Goal: Use online tool/utility: Utilize a website feature to perform a specific function

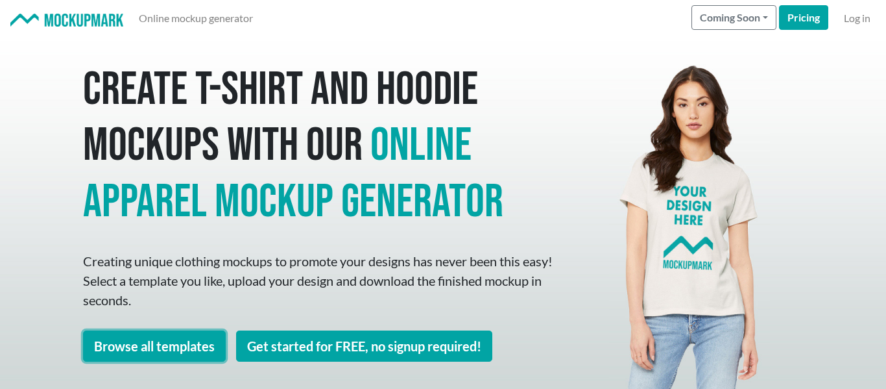
click at [209, 354] on link "Browse all templates" at bounding box center [154, 345] width 143 height 31
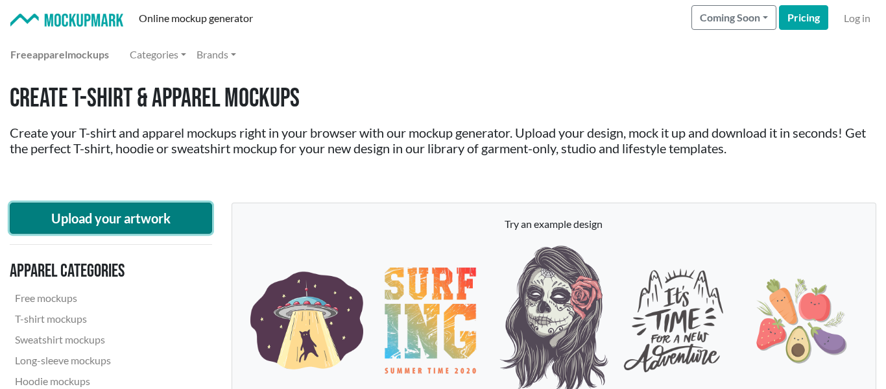
click at [176, 228] on button "Upload your artwork" at bounding box center [111, 217] width 202 height 31
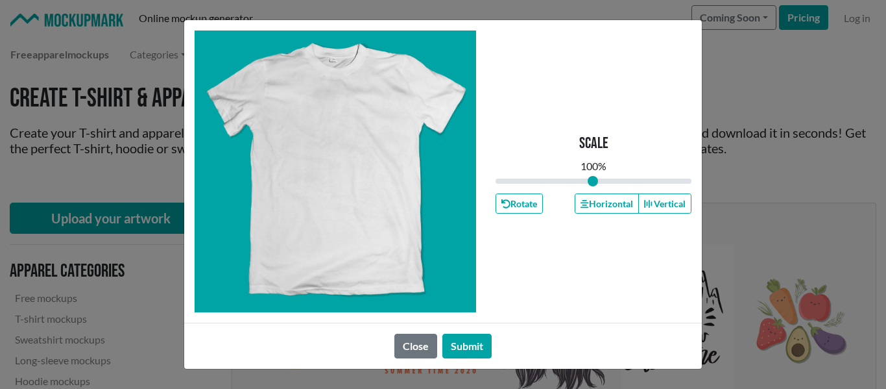
type input "1"
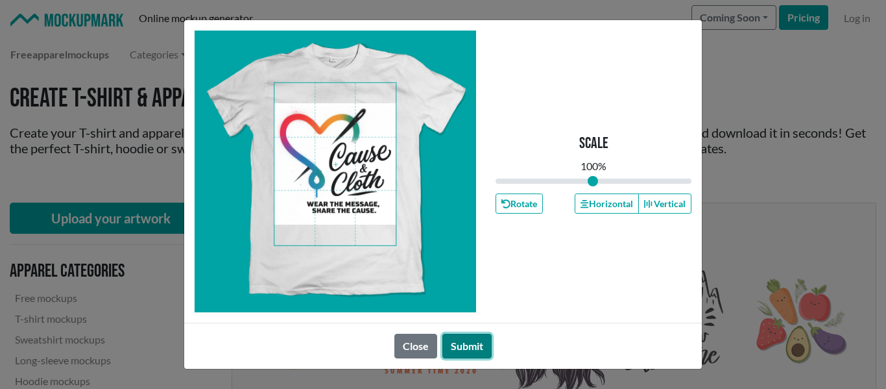
click at [463, 349] on button "Submit" at bounding box center [466, 345] width 49 height 25
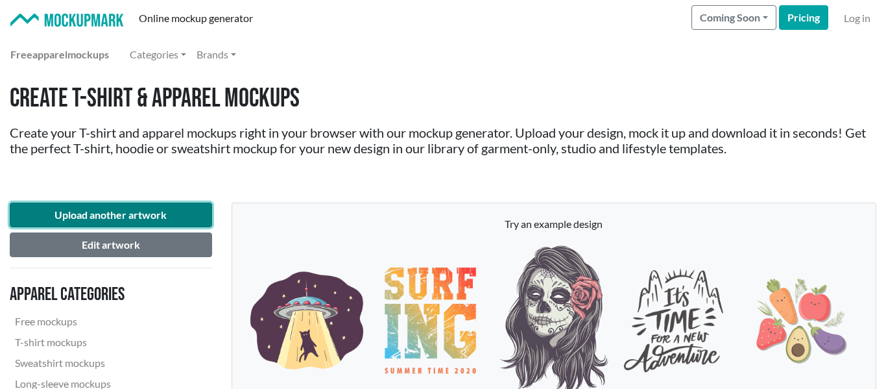
click at [109, 213] on button "Upload another artwork" at bounding box center [111, 214] width 202 height 25
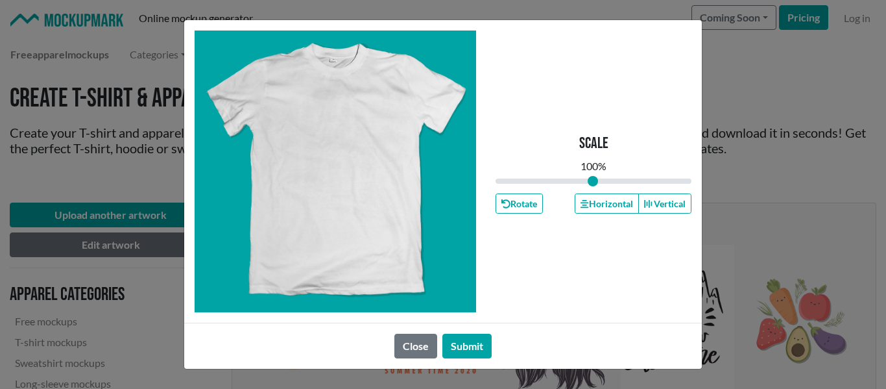
type input "1"
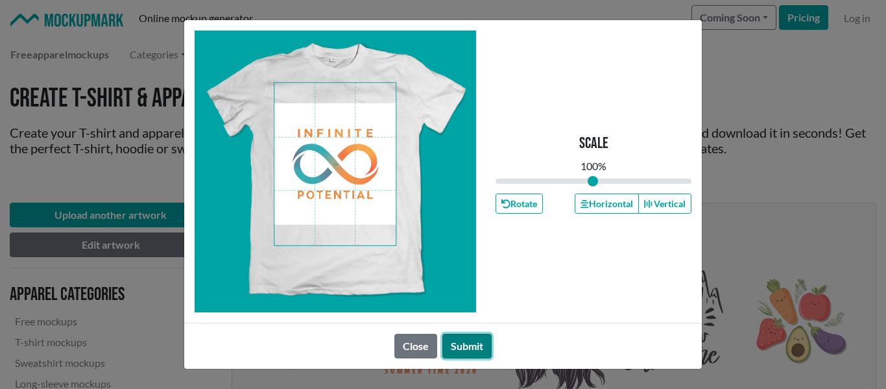
click at [467, 346] on button "Submit" at bounding box center [466, 345] width 49 height 25
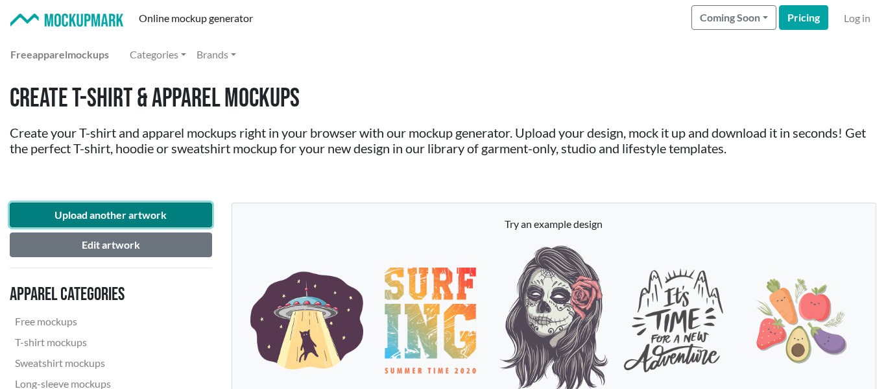
click at [150, 214] on button "Upload another artwork" at bounding box center [111, 214] width 202 height 25
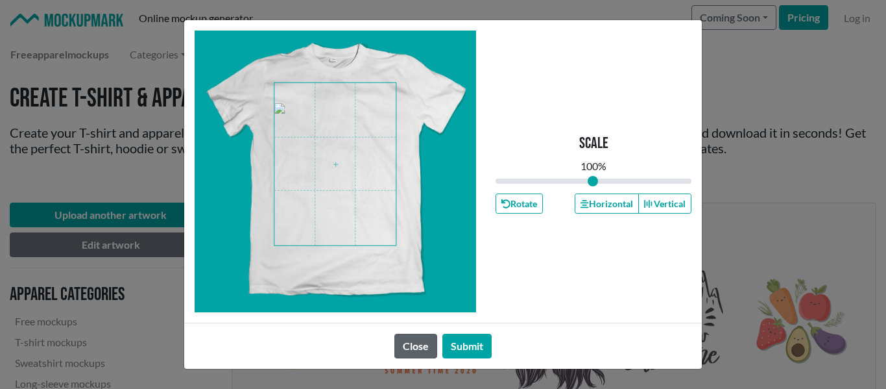
click at [341, 196] on span at bounding box center [334, 164] width 121 height 162
click at [150, 217] on div "Scale 100 % Rotate Horizontal Vertical Close Submit" at bounding box center [443, 194] width 886 height 389
click at [416, 345] on button "Close" at bounding box center [415, 345] width 43 height 25
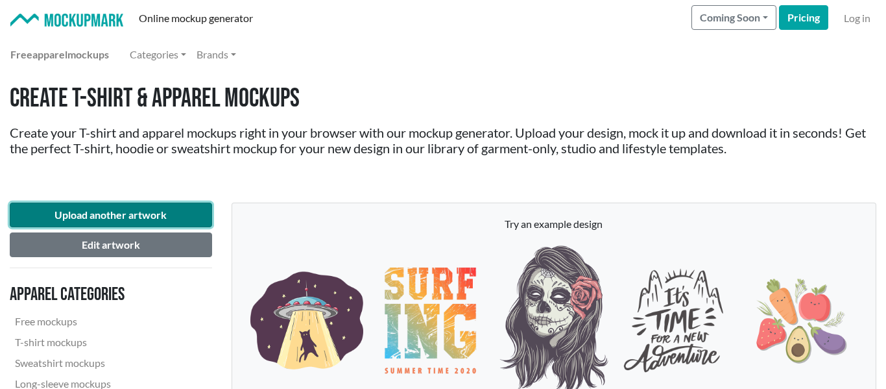
click at [86, 212] on button "Upload another artwork" at bounding box center [111, 214] width 202 height 25
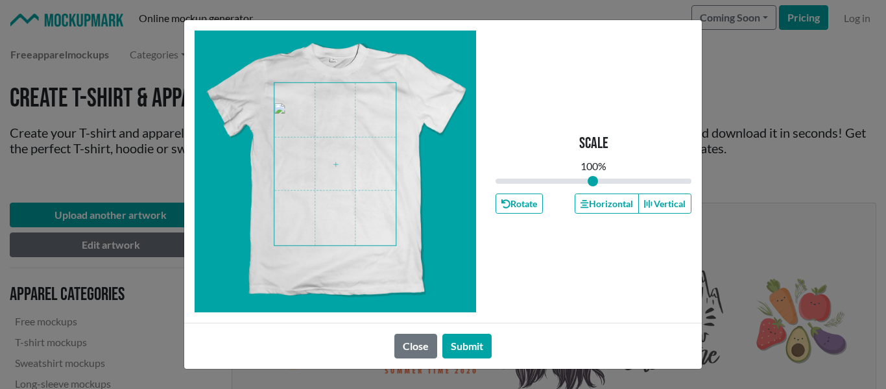
click at [351, 195] on span at bounding box center [334, 164] width 121 height 162
click at [349, 197] on span at bounding box center [334, 164] width 121 height 162
click at [427, 272] on div at bounding box center [336, 171] width 282 height 282
click at [544, 324] on div "Close Submit" at bounding box center [443, 345] width 518 height 46
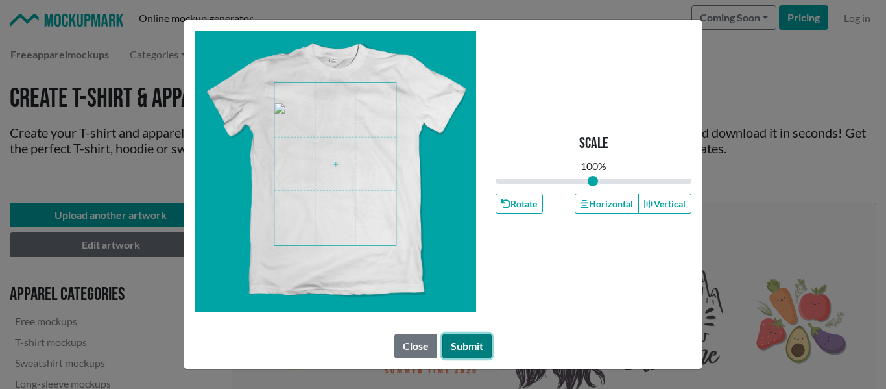
click at [459, 349] on button "Submit" at bounding box center [466, 345] width 49 height 25
click at [461, 351] on button "Submit" at bounding box center [466, 345] width 49 height 25
click at [476, 342] on button "Submit" at bounding box center [466, 345] width 49 height 25
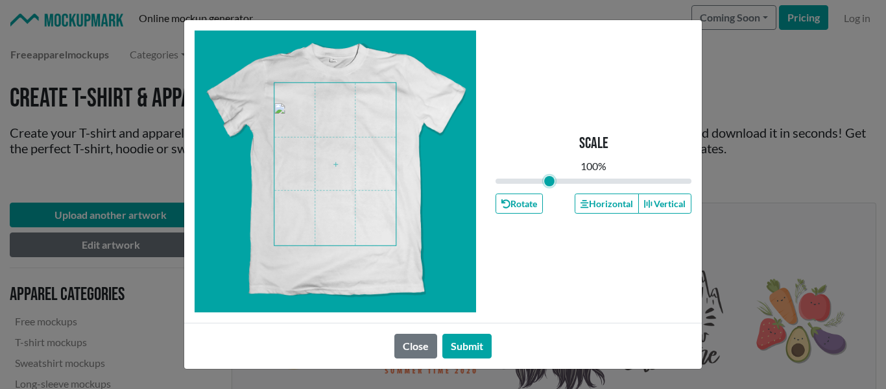
click at [549, 182] on input "range" at bounding box center [594, 181] width 196 height 14
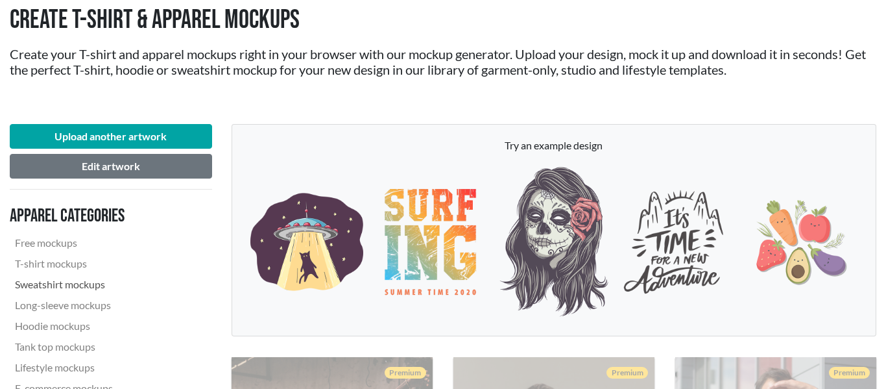
scroll to position [100, 0]
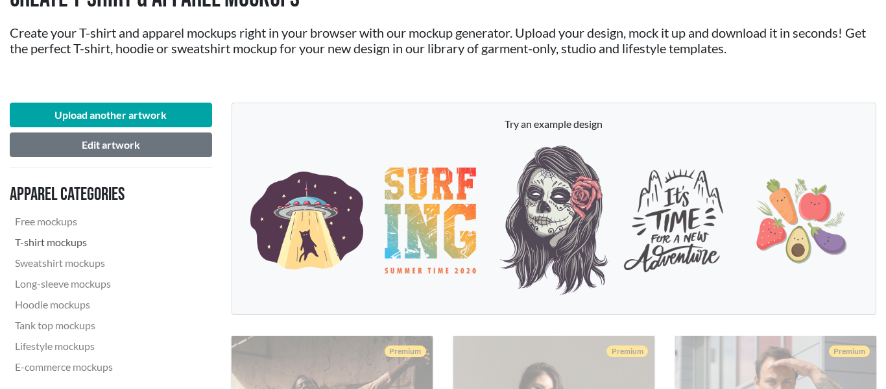
click at [78, 241] on link "T-shirt mockups" at bounding box center [98, 242] width 176 height 21
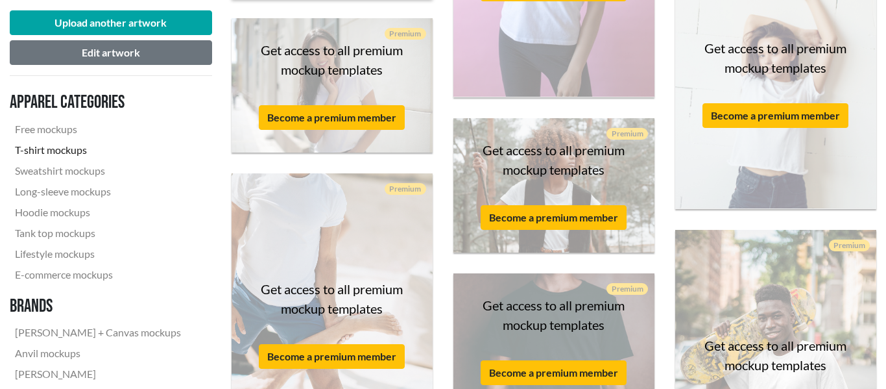
scroll to position [1529, 0]
